Goal: Find specific page/section: Find specific page/section

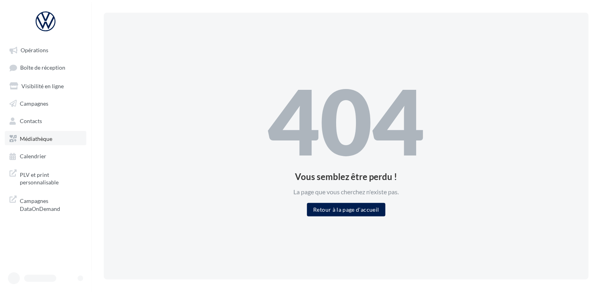
click at [29, 139] on span "Médiathèque" at bounding box center [36, 138] width 32 height 7
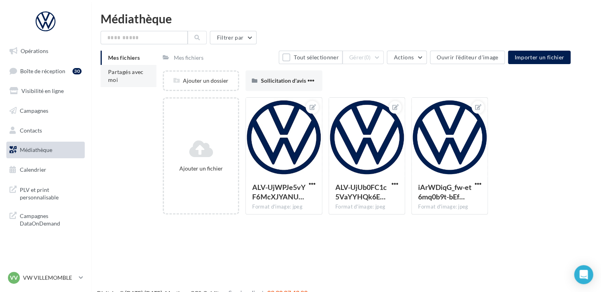
click at [133, 80] on li "Partagés avec moi" at bounding box center [129, 76] width 56 height 22
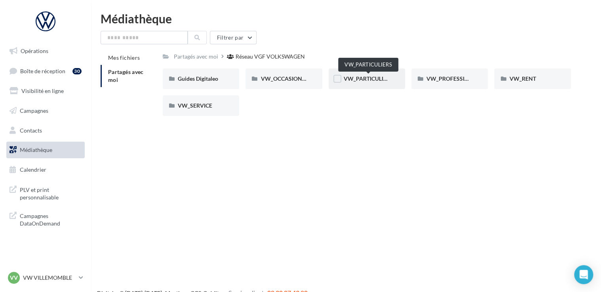
click at [387, 80] on span "VW_PARTICULIERS" at bounding box center [369, 78] width 50 height 7
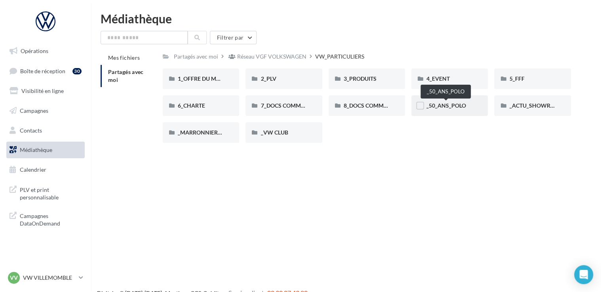
click at [457, 104] on span "_50_ANS_POLO" at bounding box center [447, 105] width 40 height 7
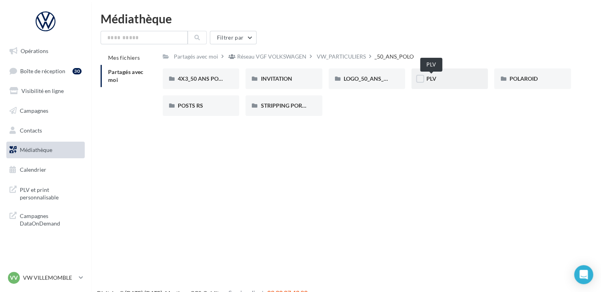
click at [430, 78] on span "PLV" at bounding box center [432, 78] width 10 height 7
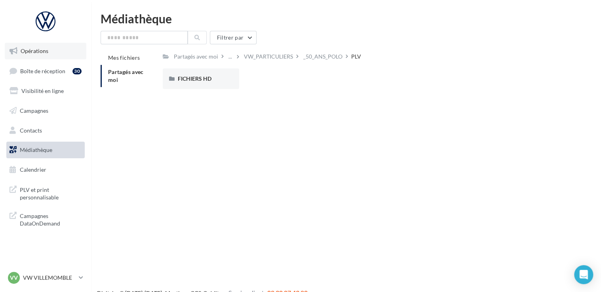
click at [37, 50] on span "Opérations" at bounding box center [35, 51] width 28 height 7
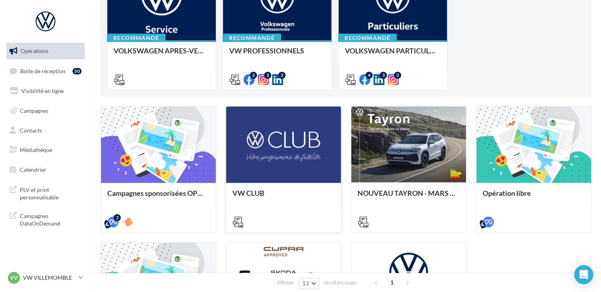
scroll to position [119, 0]
